Goal: Task Accomplishment & Management: Use online tool/utility

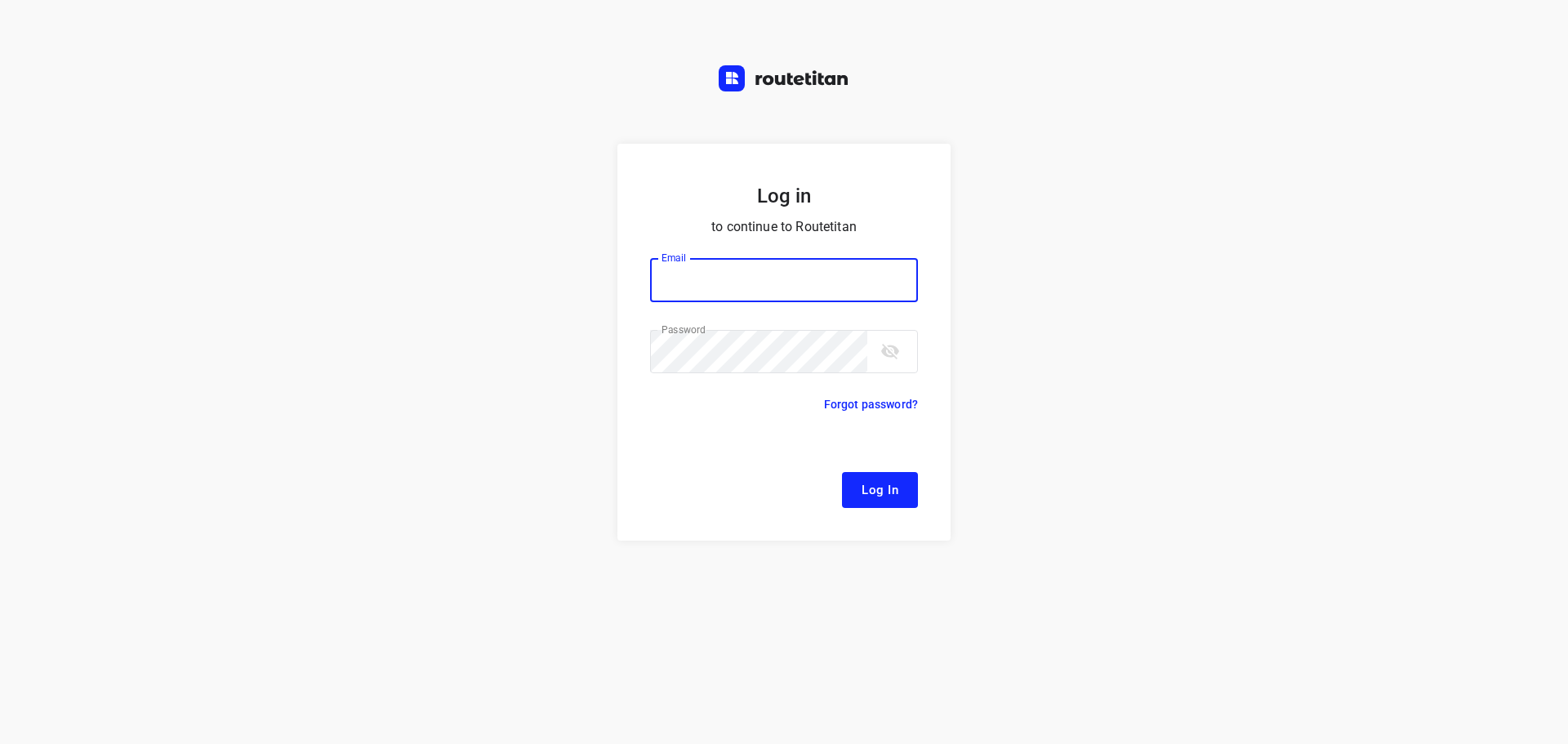
type input "[EMAIL_ADDRESS][DOMAIN_NAME]"
click at [868, 481] on span "Log In" at bounding box center [880, 490] width 36 height 21
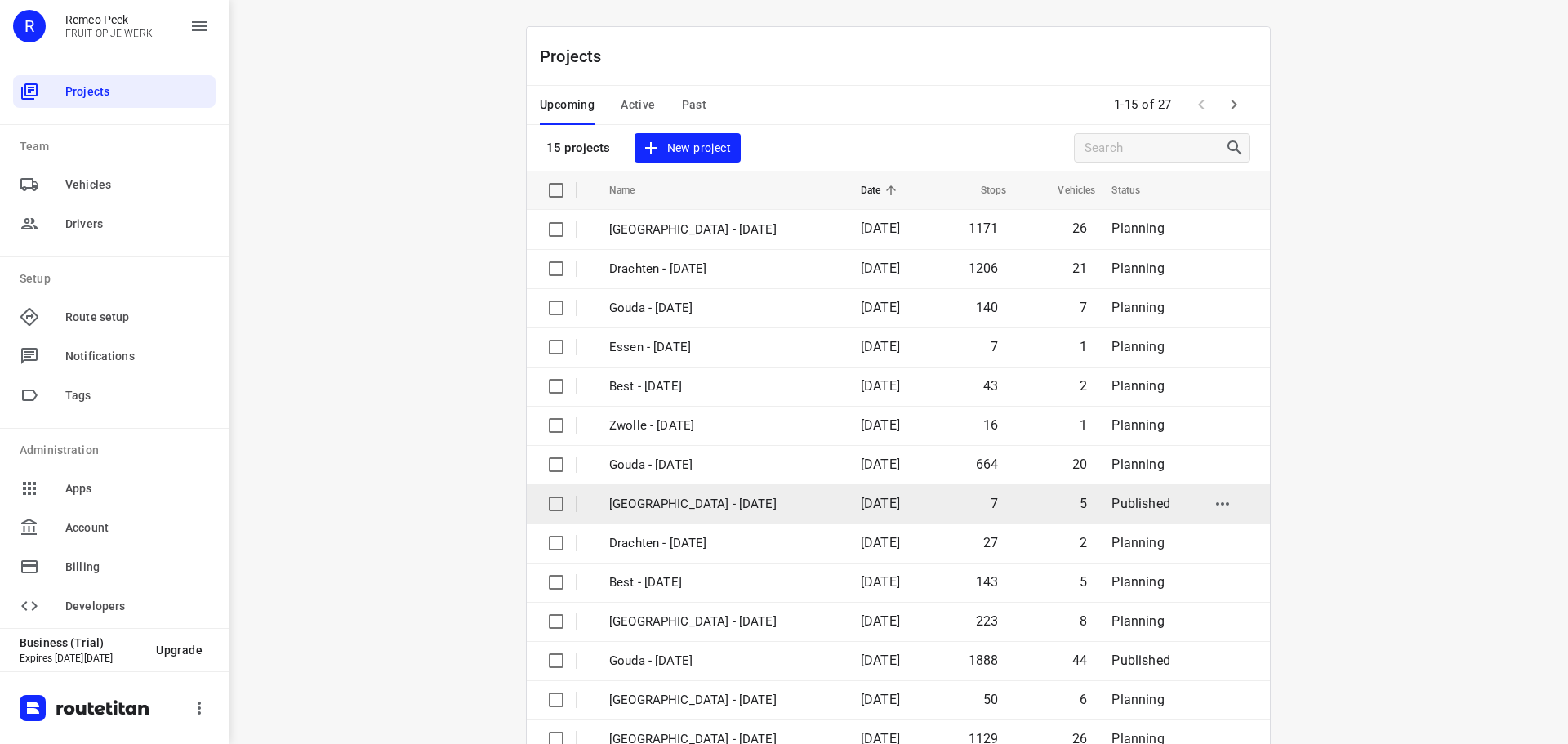
click at [860, 484] on td "[DATE]" at bounding box center [888, 503] width 81 height 39
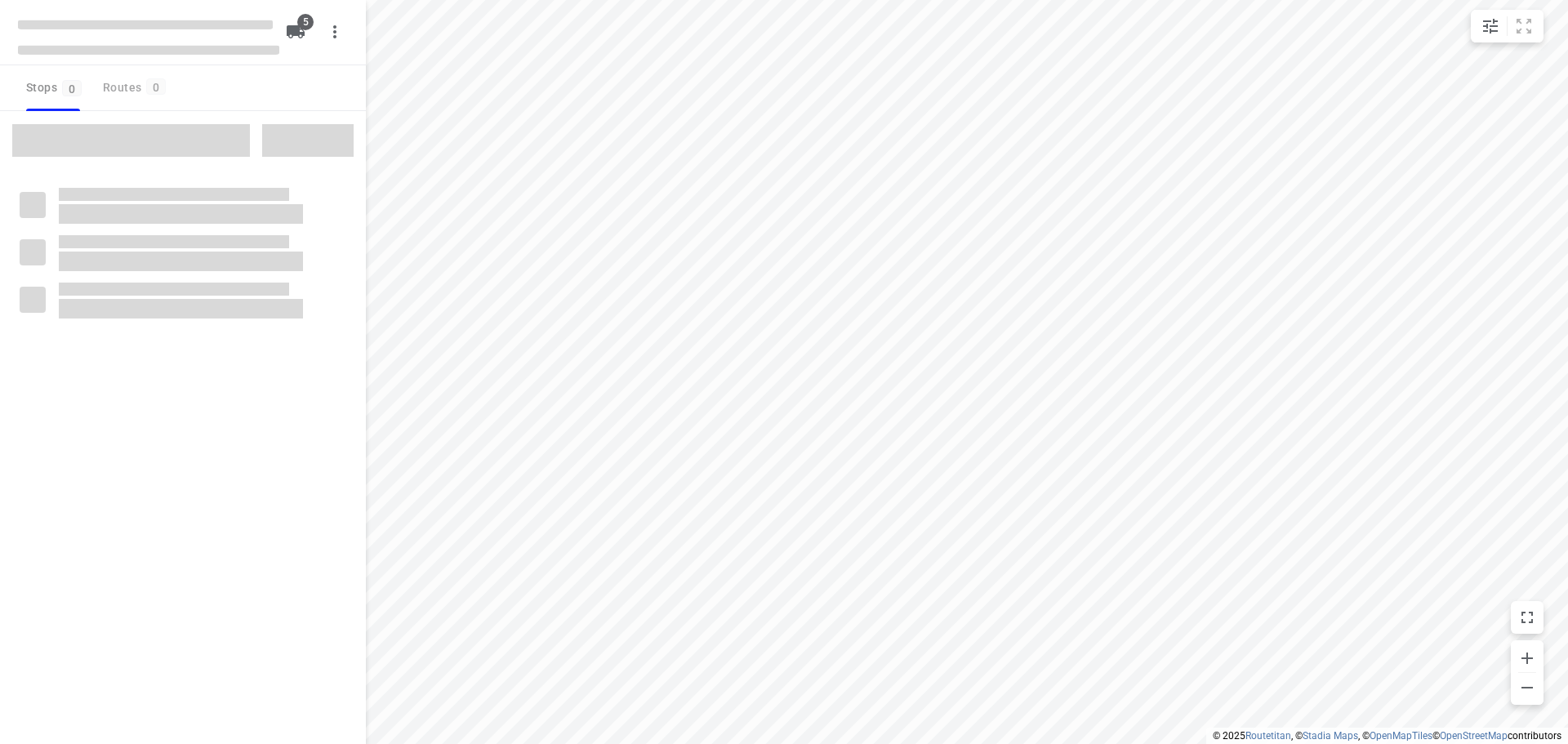
checkbox input "true"
